Goal: Information Seeking & Learning: Learn about a topic

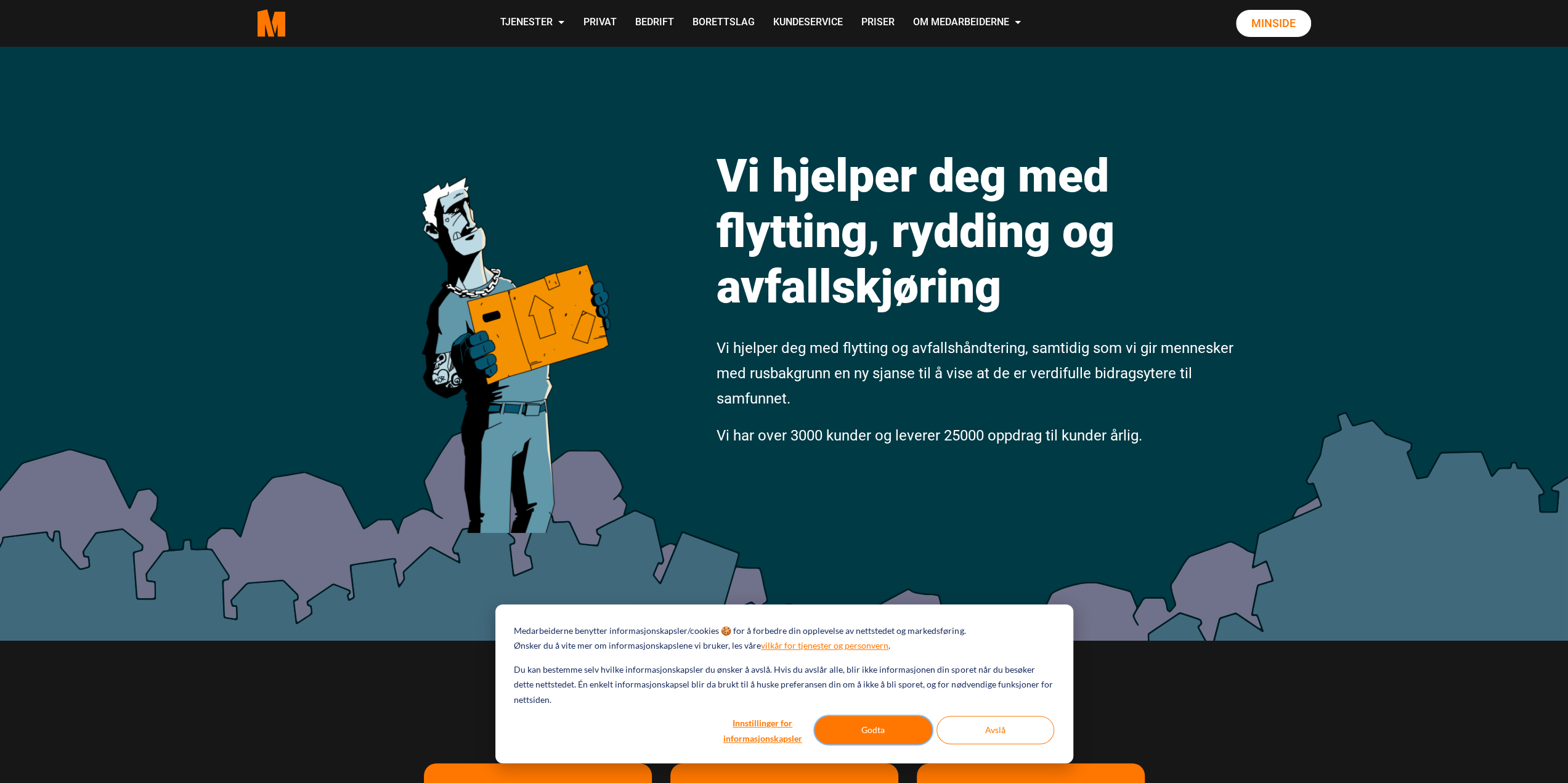
click at [888, 731] on button "Godta" at bounding box center [873, 731] width 118 height 29
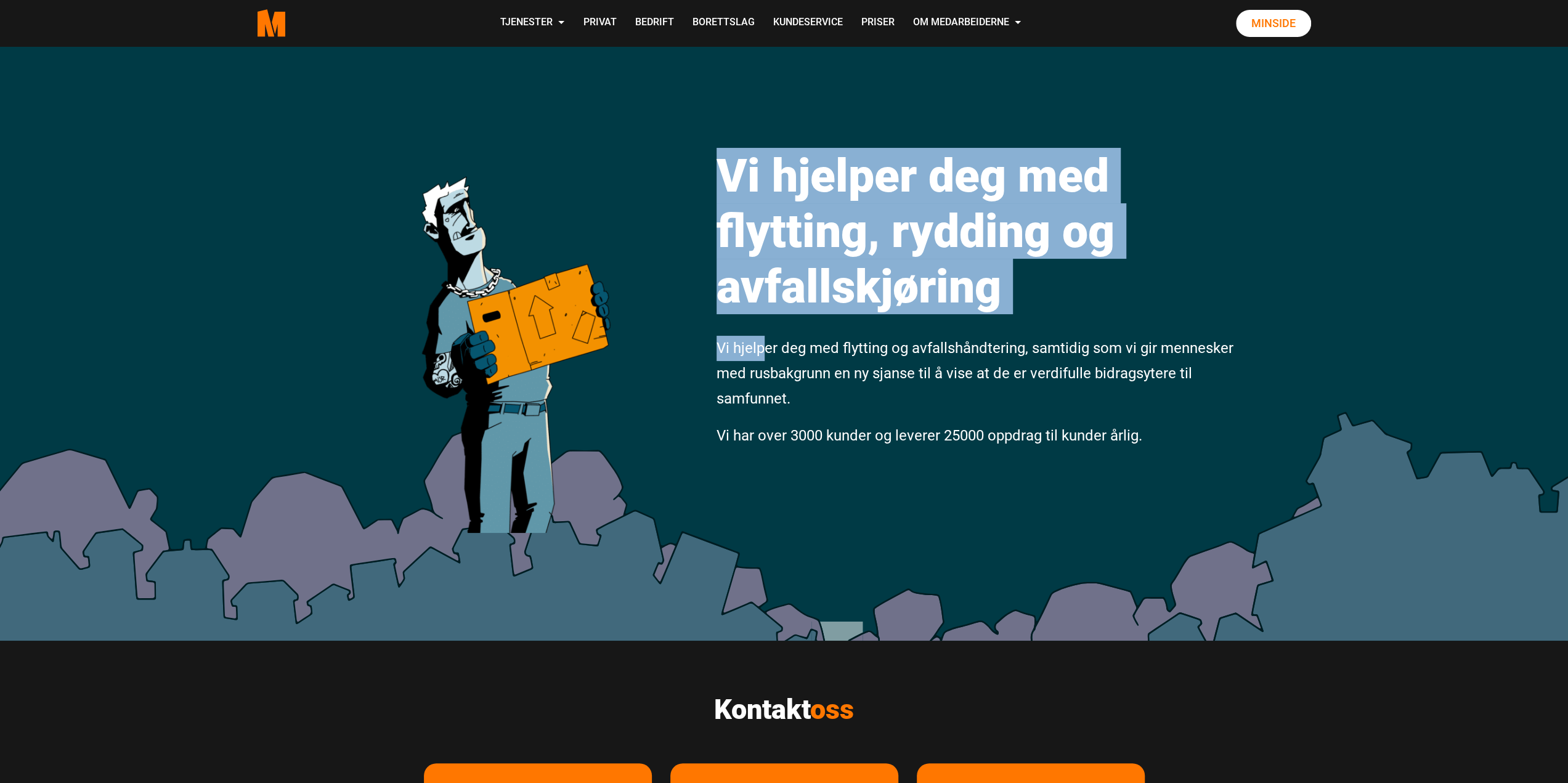
drag, startPoint x: 761, startPoint y: 354, endPoint x: 937, endPoint y: 503, distance: 230.6
click at [937, 503] on div "Vi hjelper deg med flytting, rydding og avfallskjøring Vi hjelper deg med flytt…" at bounding box center [784, 343] width 1568 height 594
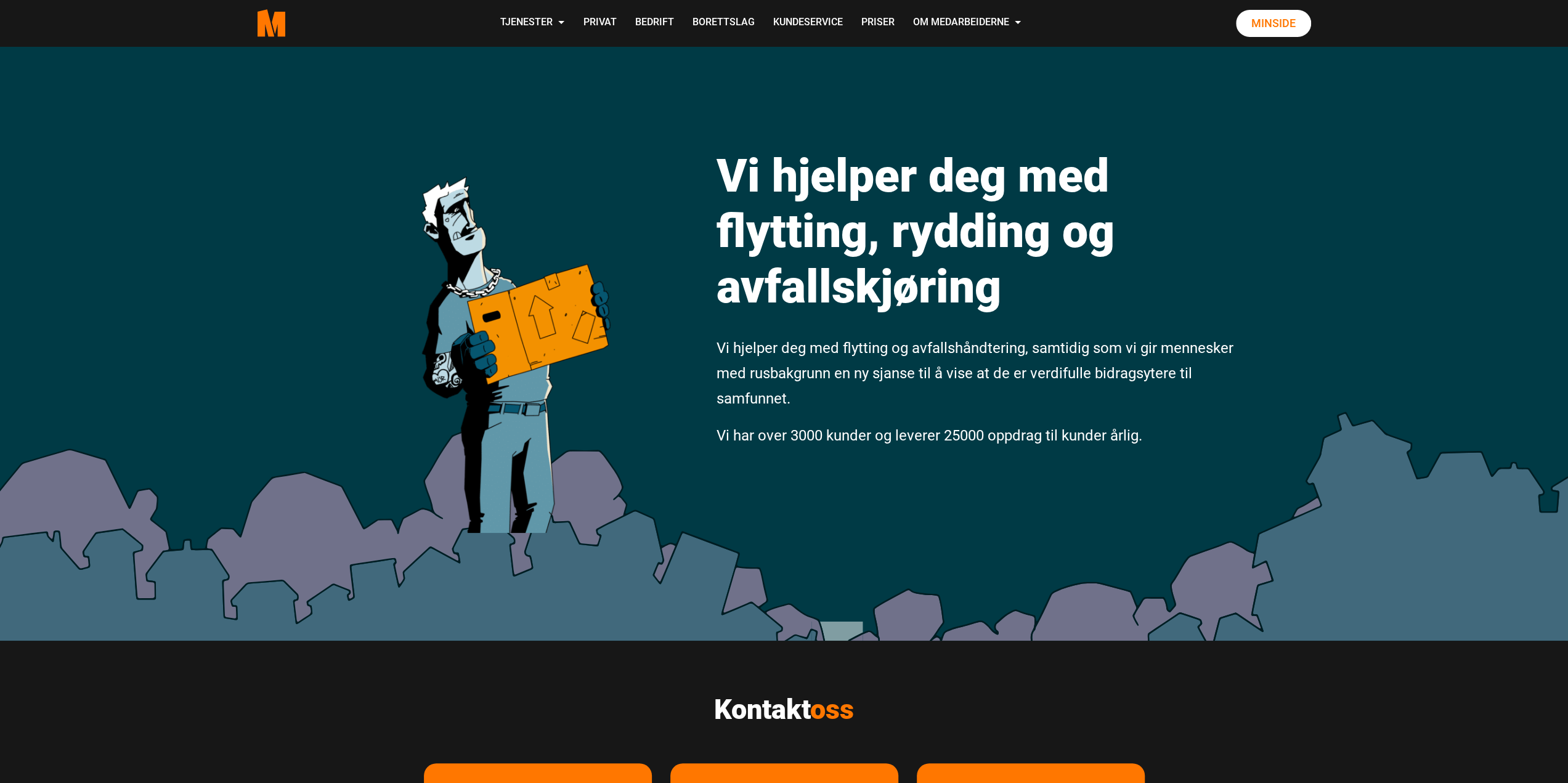
click at [937, 490] on div "Vi hjelper deg med flytting, rydding og avfallskjøring Vi hjelper deg med flytt…" at bounding box center [784, 343] width 1568 height 594
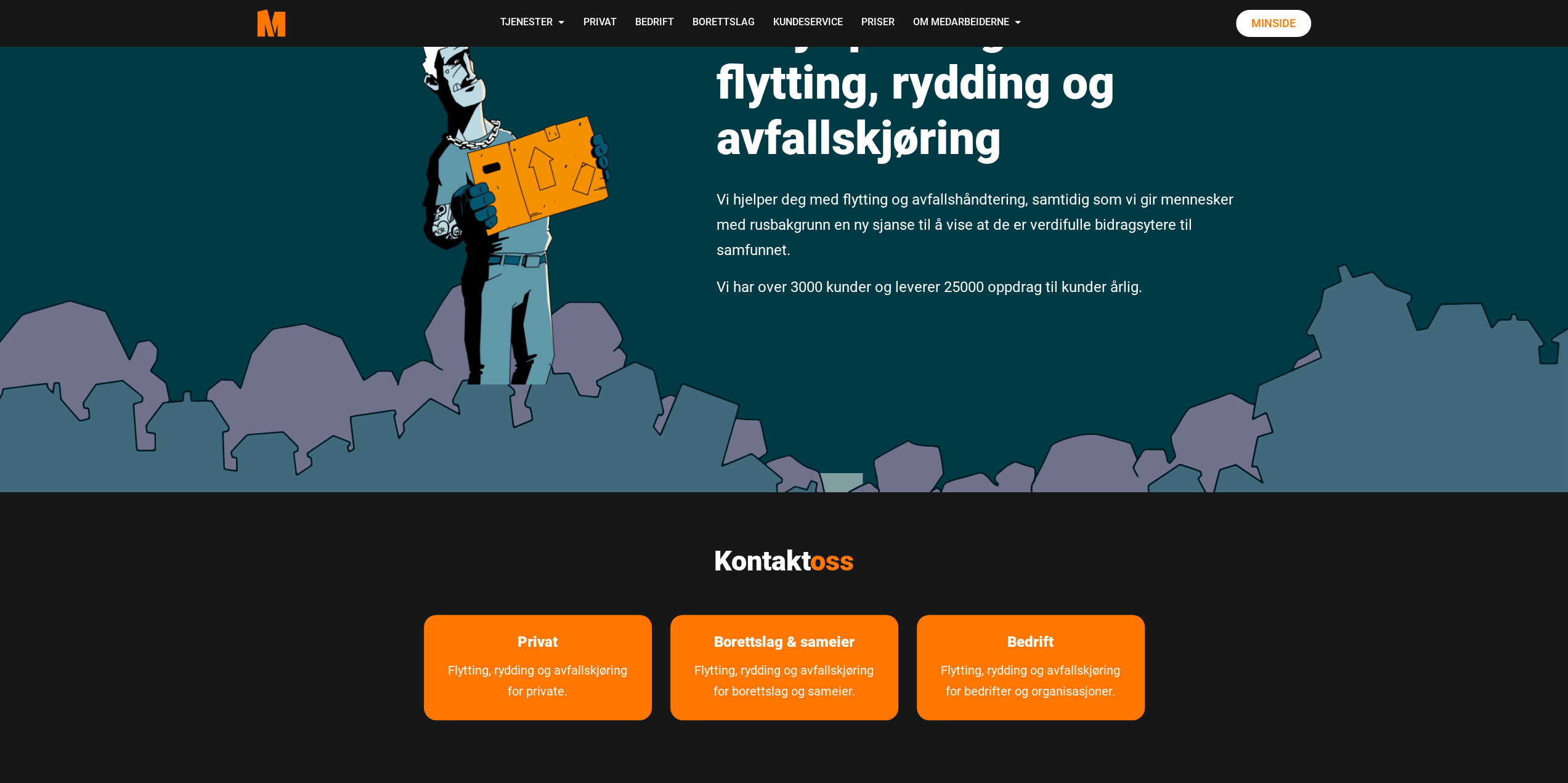
scroll to position [247, 0]
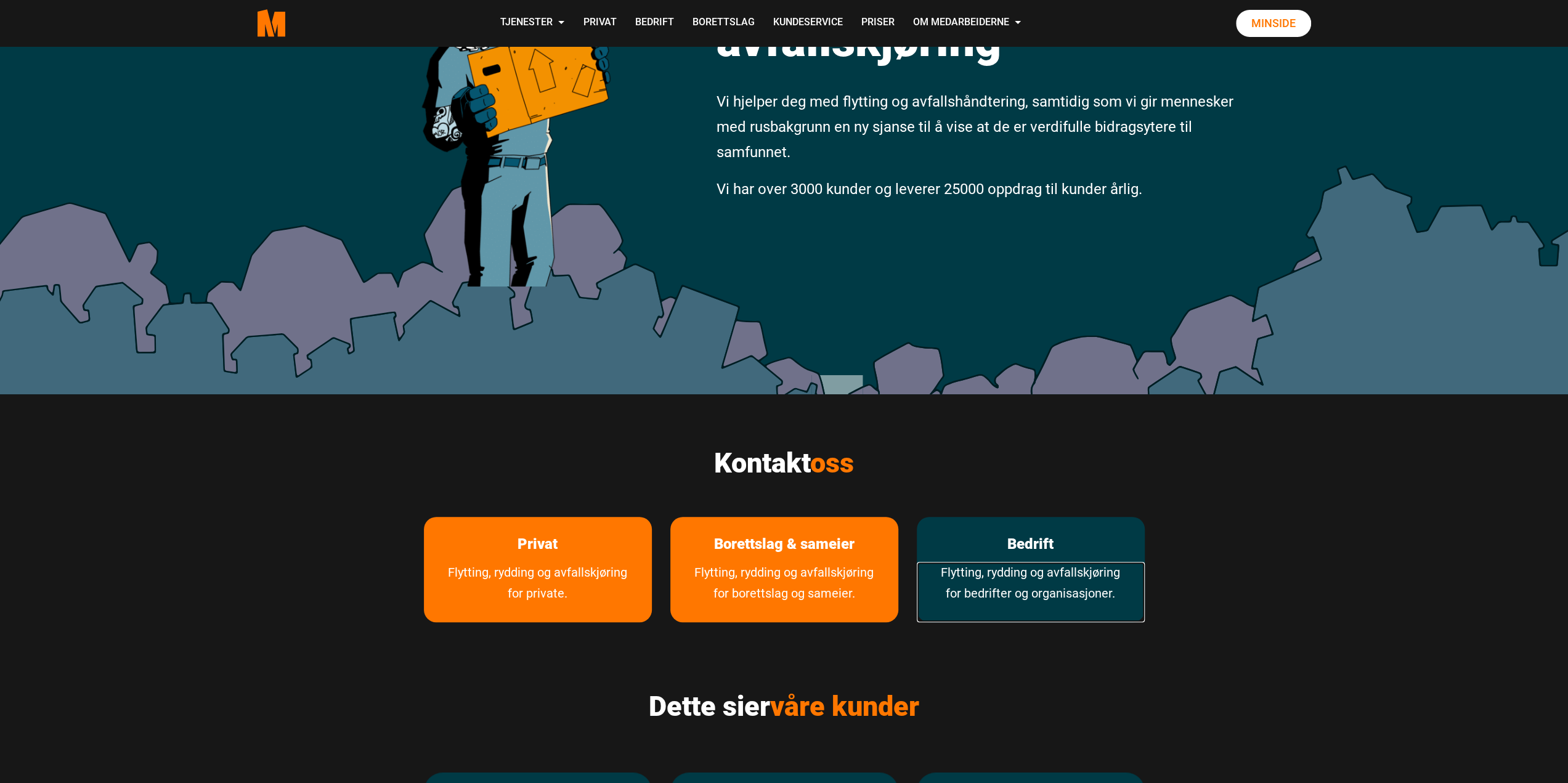
click at [983, 590] on link "Flytting, rydding og avfallskjøring for bedrifter og organisasjoner." at bounding box center [1031, 592] width 228 height 60
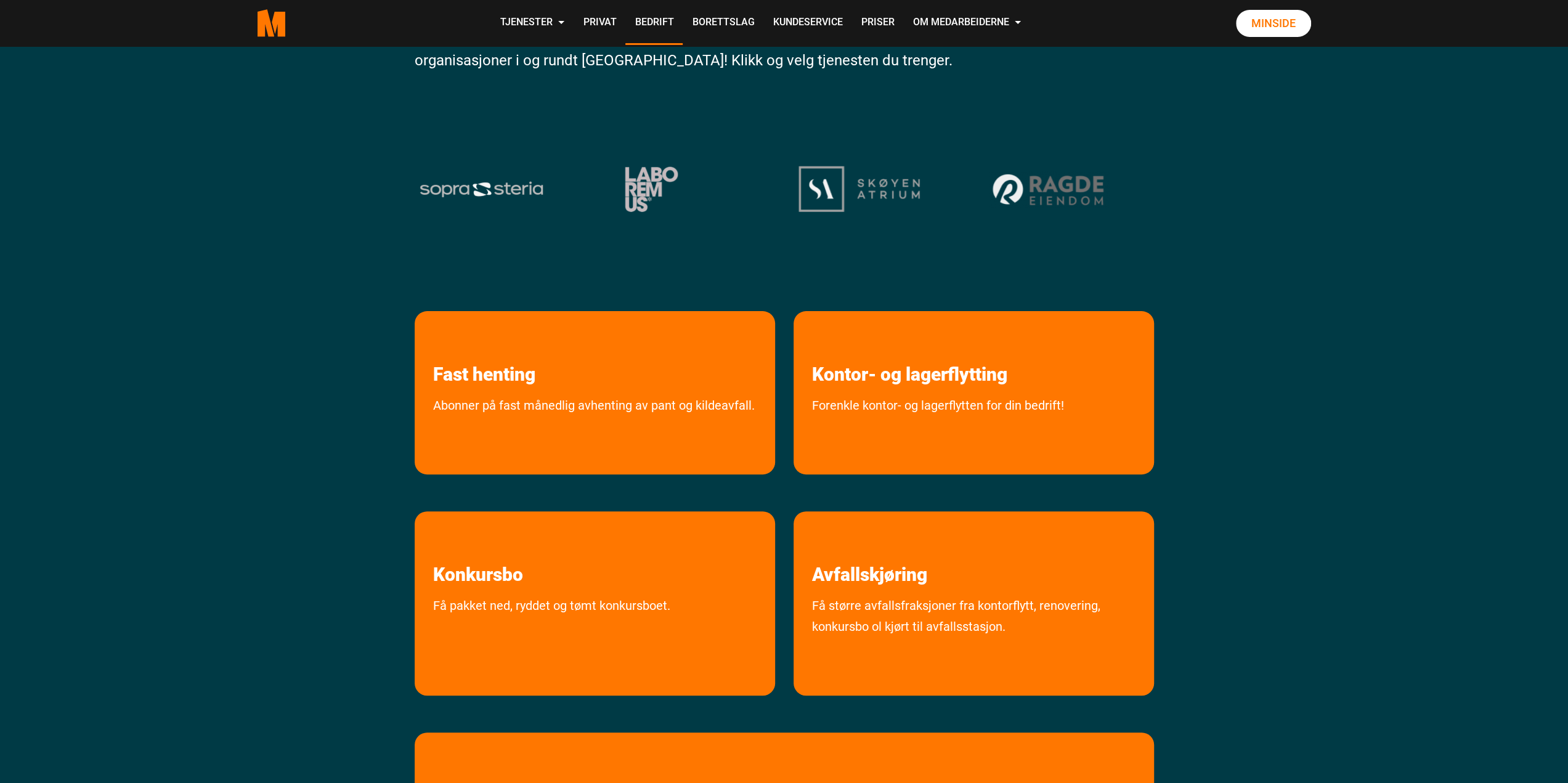
scroll to position [247, 0]
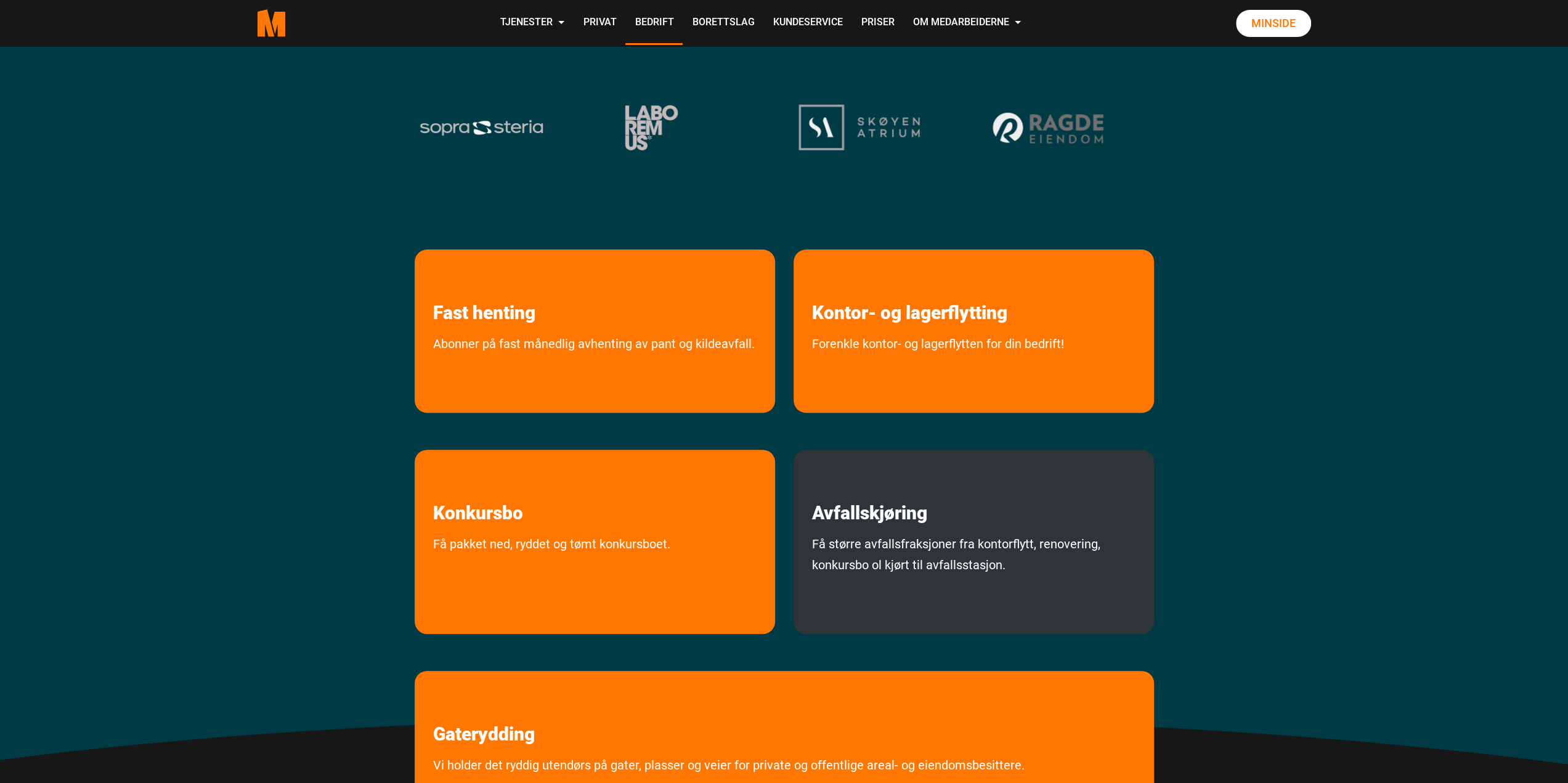
click at [977, 526] on div "Avfallskjøring Få større avfallsfraksjoner fra kontorflytt, renovering, konkurs…" at bounding box center [973, 541] width 360 height 184
click at [931, 587] on link "Få større avfallsfraksjoner fra kontorflytt, renovering, konkursbo ol kjørt til…" at bounding box center [973, 581] width 360 height 95
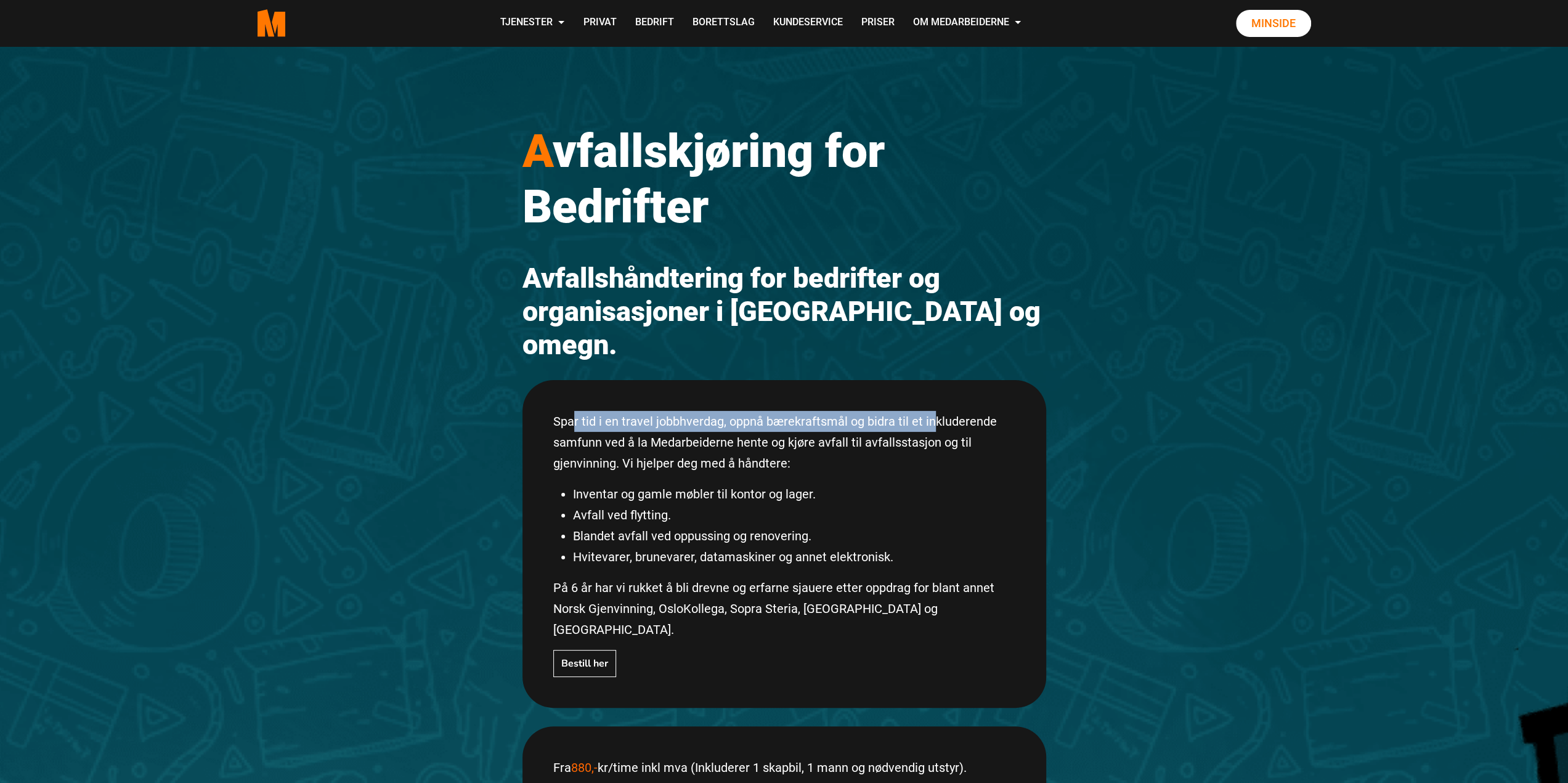
drag, startPoint x: 573, startPoint y: 366, endPoint x: 932, endPoint y: 366, distance: 359.0
click at [932, 380] on div "Spar tid i en travel jobbhverdag, oppnå bærekraftsmål og bidra til et inkludere…" at bounding box center [784, 544] width 524 height 328
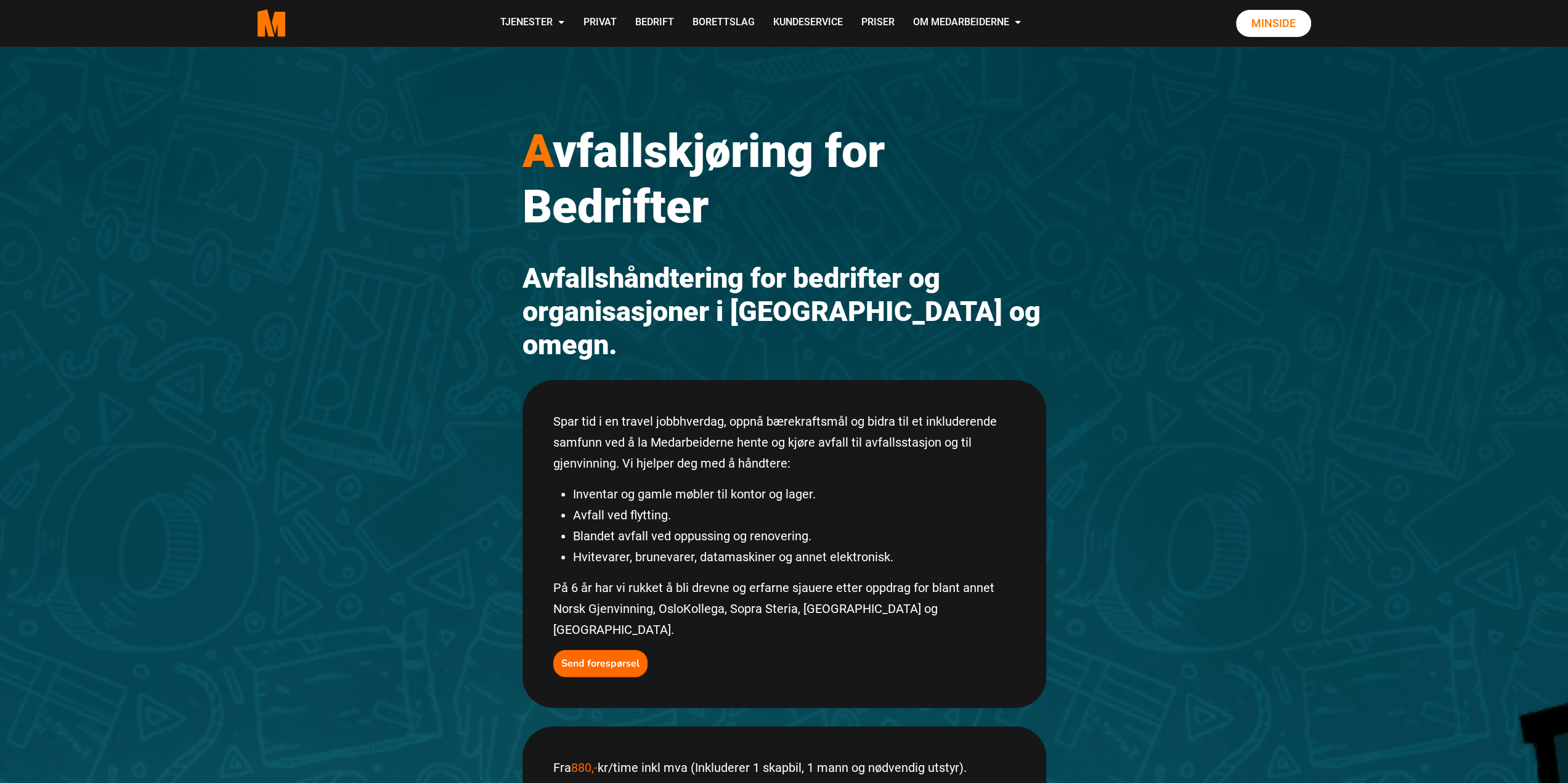
click at [685, 437] on p "Spar tid i en travel jobbhverdag, oppnå bærekraftsmål og bidra til et inkludere…" at bounding box center [784, 442] width 462 height 63
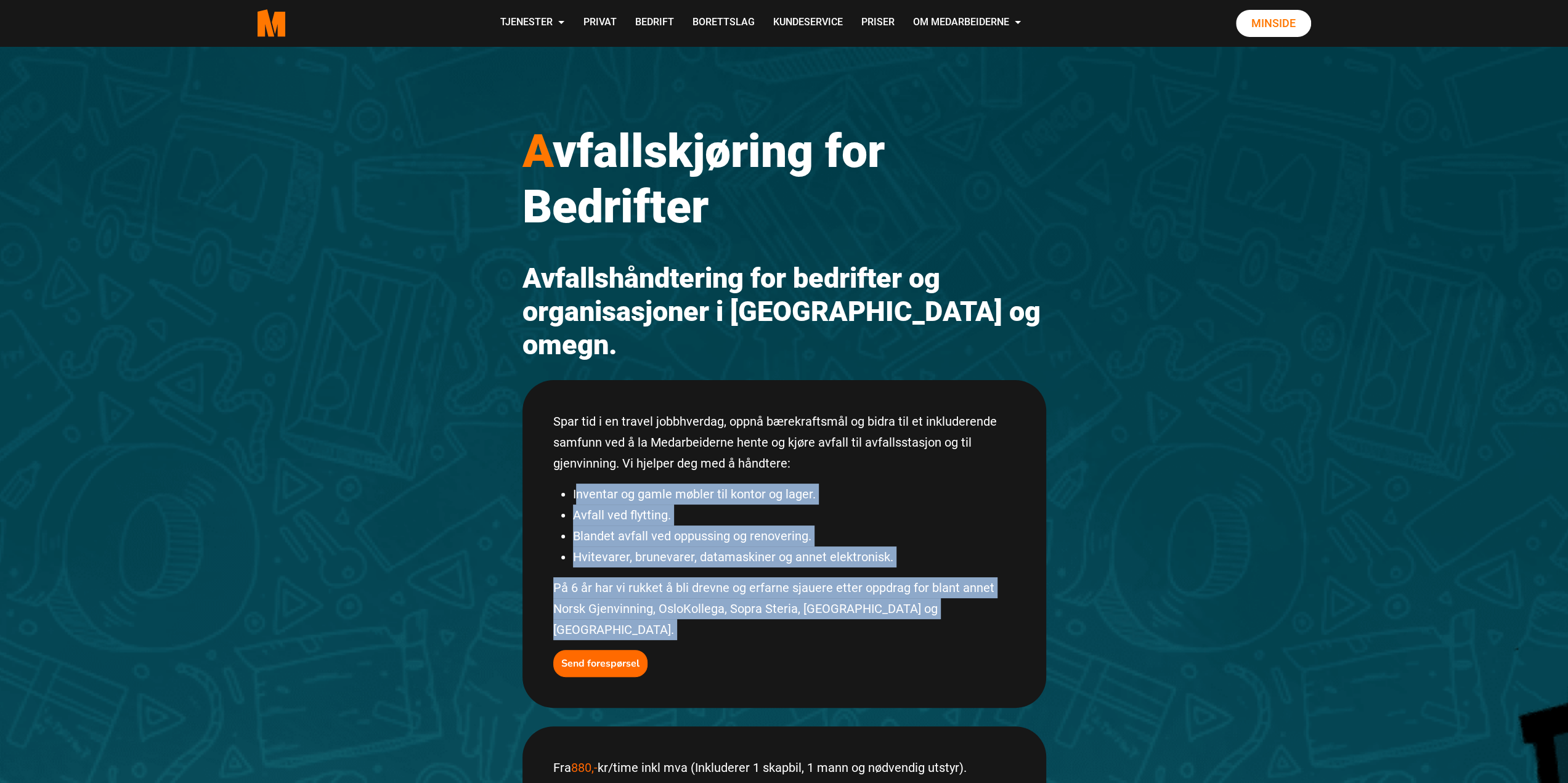
drag, startPoint x: 576, startPoint y: 458, endPoint x: 778, endPoint y: 591, distance: 241.9
click at [778, 591] on div "Spar tid i en travel jobbhverdag, oppnå bærekraftsmål og bidra til et inkludere…" at bounding box center [784, 544] width 524 height 328
click at [779, 591] on div "Spar tid i en travel jobbhverdag, oppnå bærekraftsmål og bidra til et inkludere…" at bounding box center [784, 544] width 524 height 328
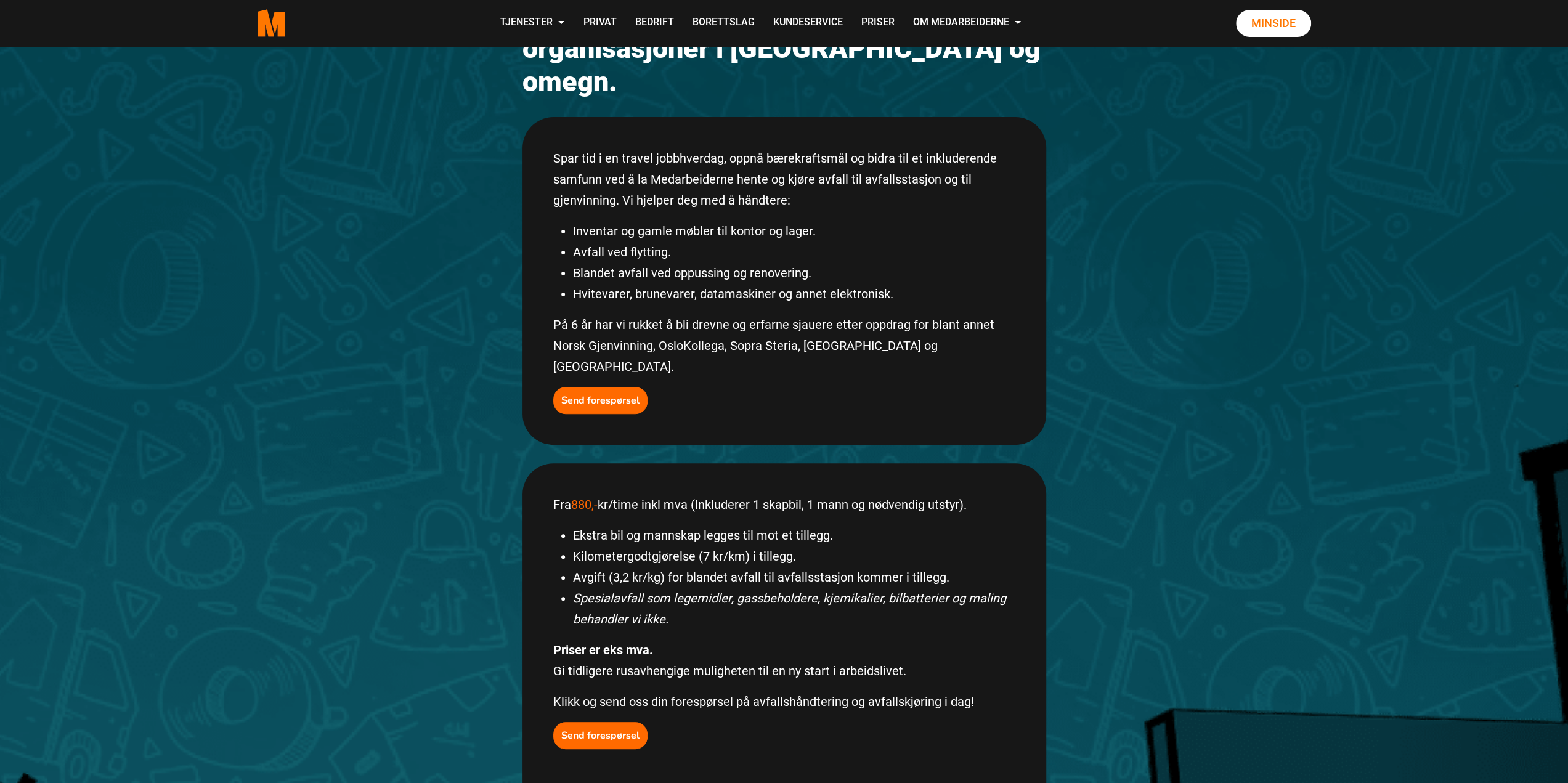
scroll to position [308, 0]
